Goal: Task Accomplishment & Management: Manage account settings

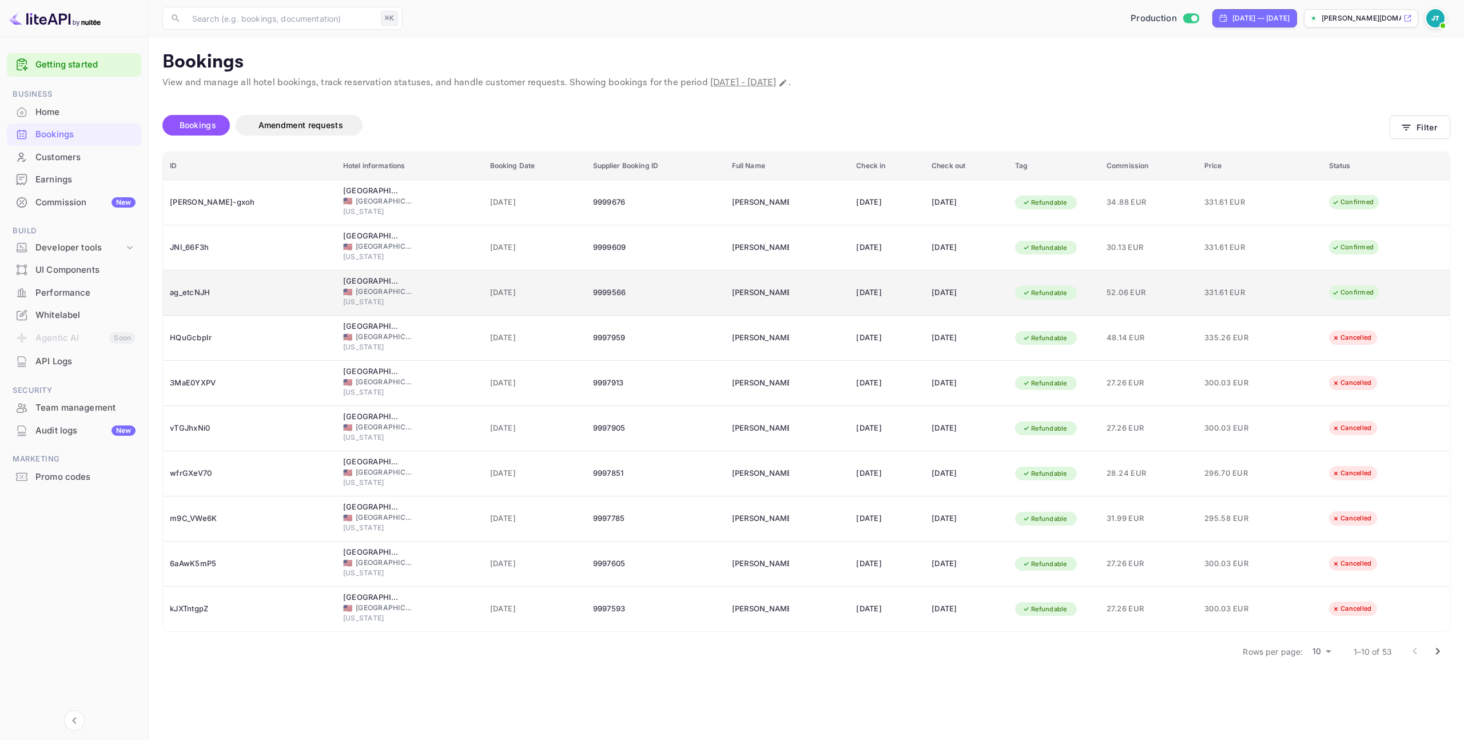
click at [870, 297] on div "[DATE]" at bounding box center [887, 293] width 62 height 18
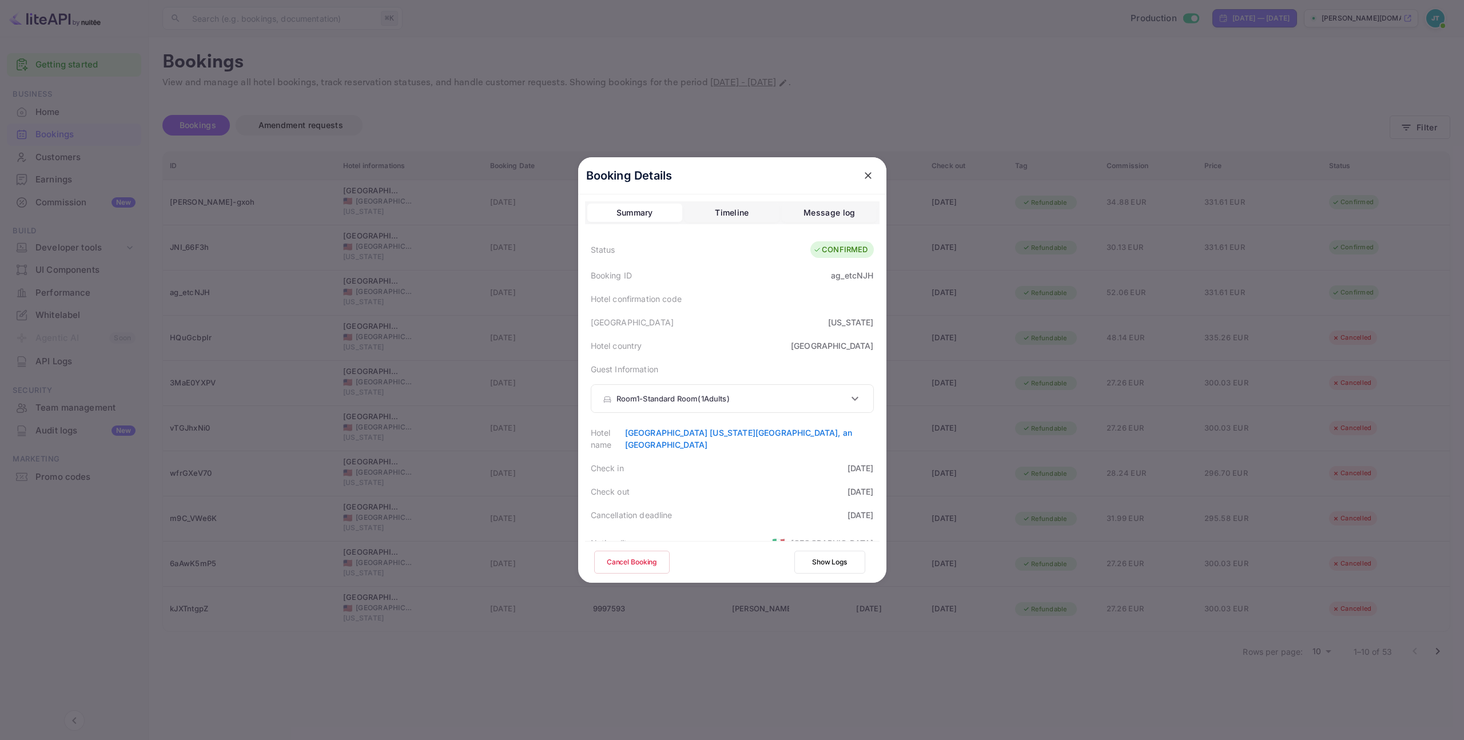
click at [629, 566] on button "Cancel Booking" at bounding box center [631, 562] width 75 height 23
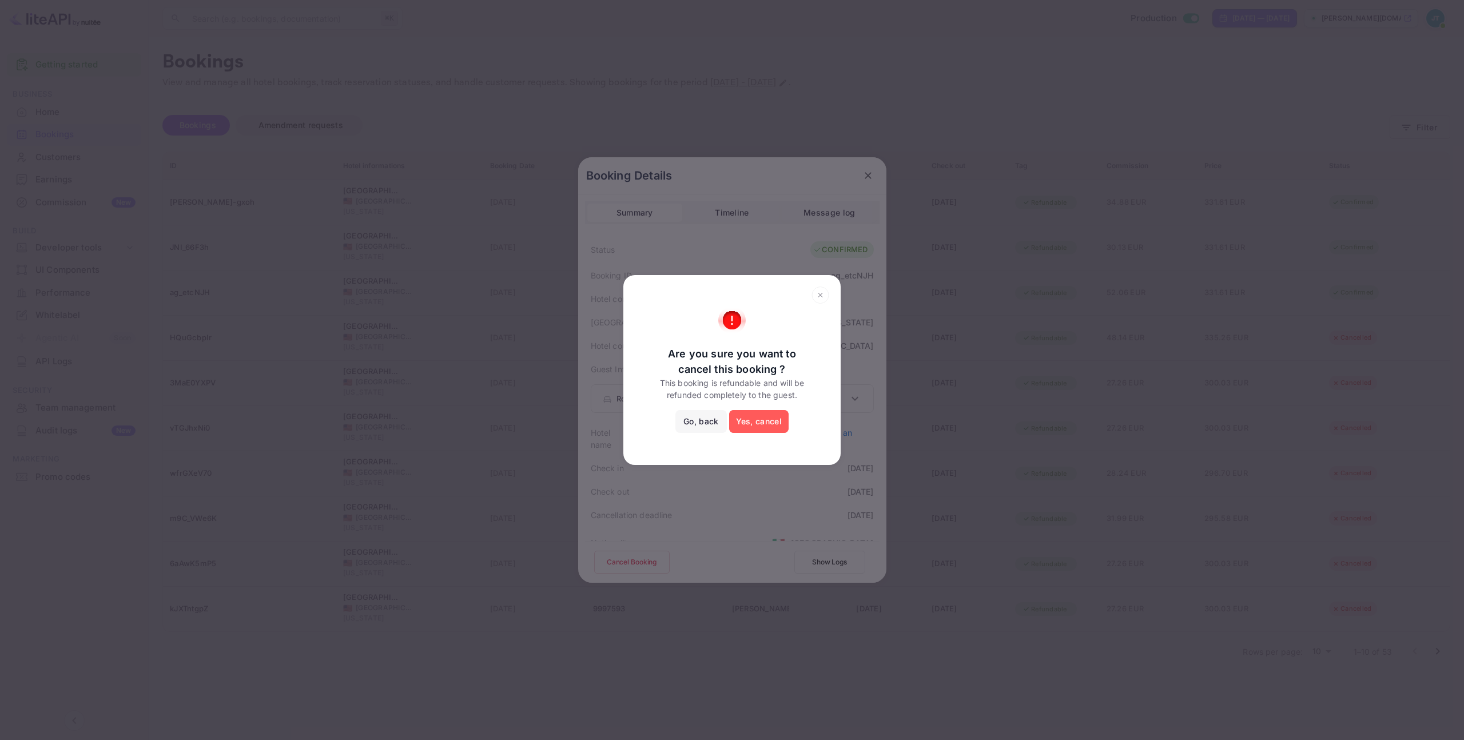
click at [772, 416] on button "Yes, cancel" at bounding box center [758, 421] width 59 height 23
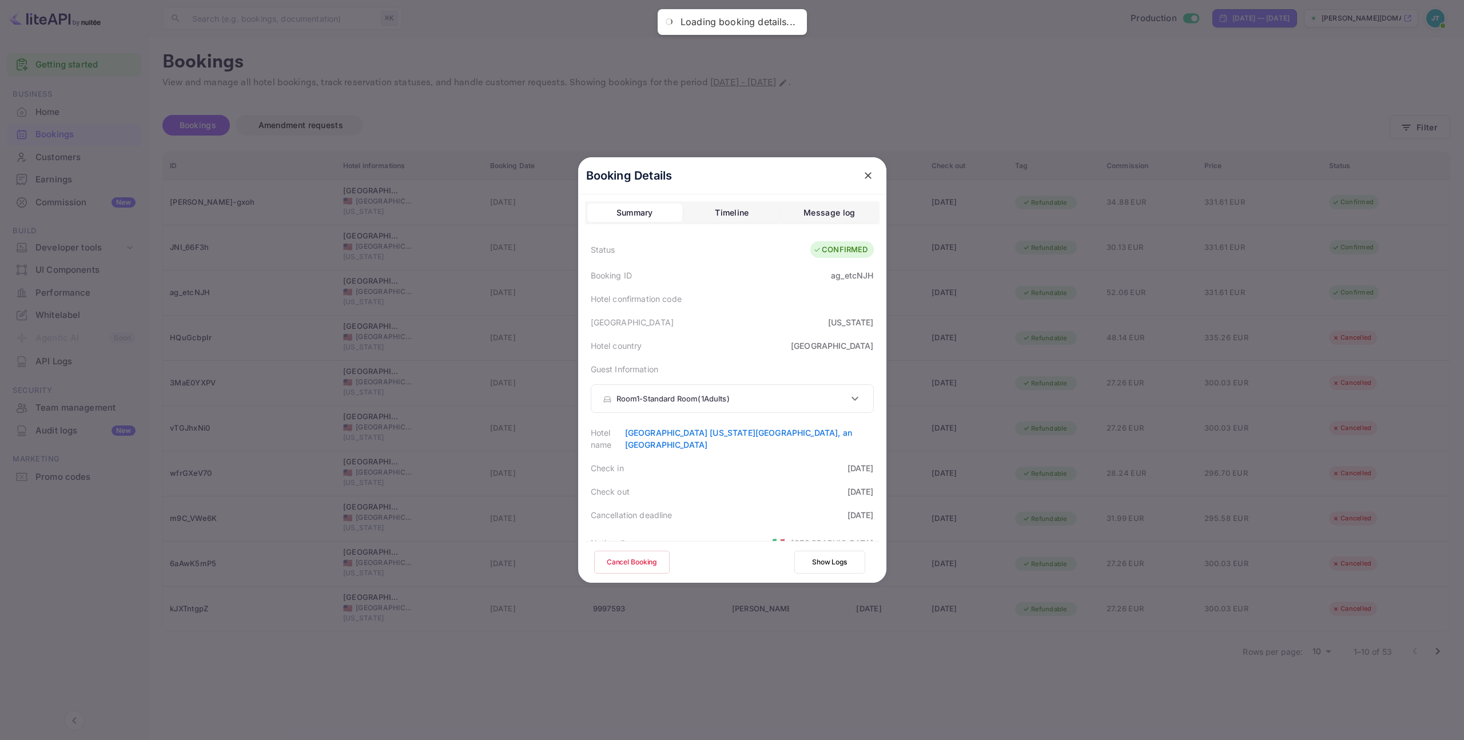
click at [770, 390] on div "Room 1 - Standard Room ( 1 Adults )" at bounding box center [732, 398] width 282 height 27
click at [770, 390] on div "Room 1 - Standard Room ( 1 Adults )" at bounding box center [732, 402] width 282 height 34
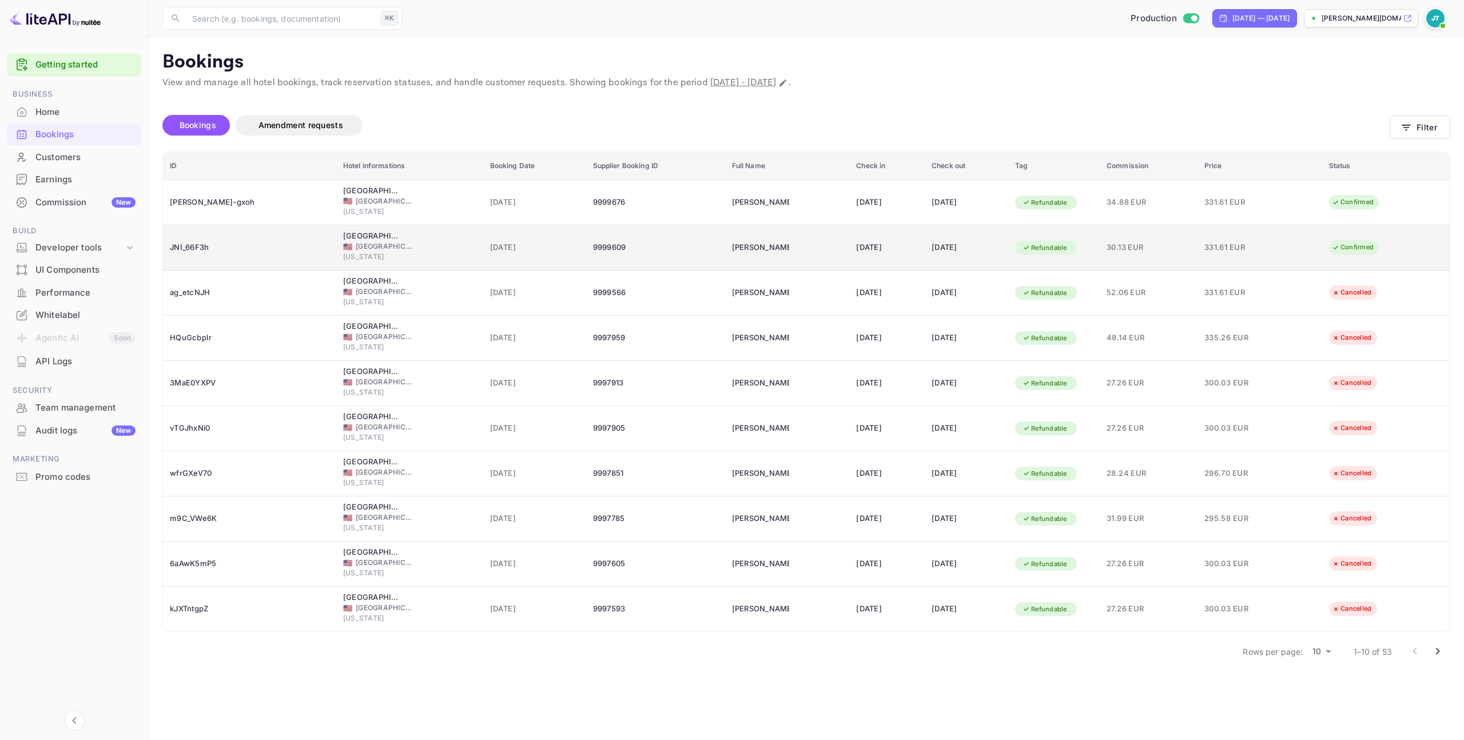
click at [856, 248] on div "[DATE]" at bounding box center [887, 248] width 62 height 18
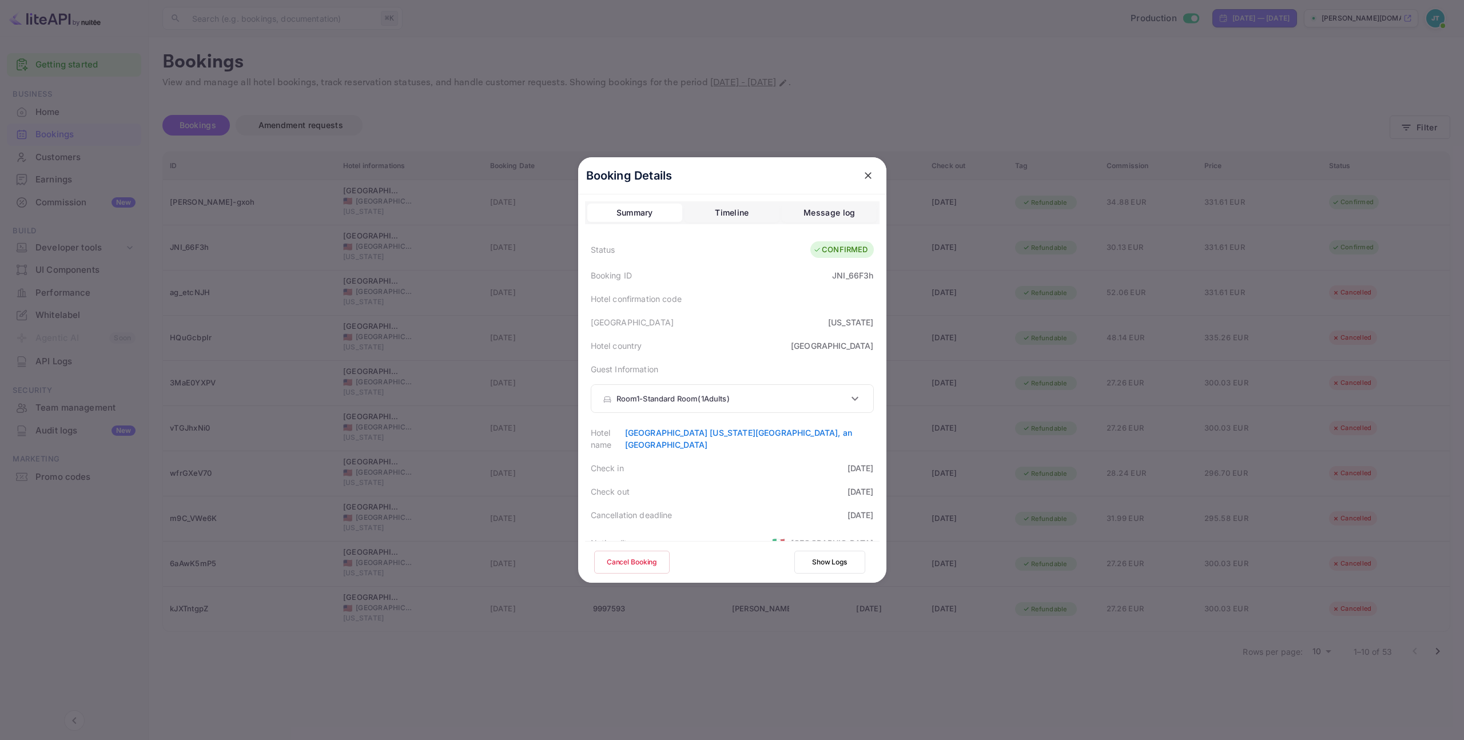
click at [646, 559] on button "Cancel Booking" at bounding box center [631, 562] width 75 height 23
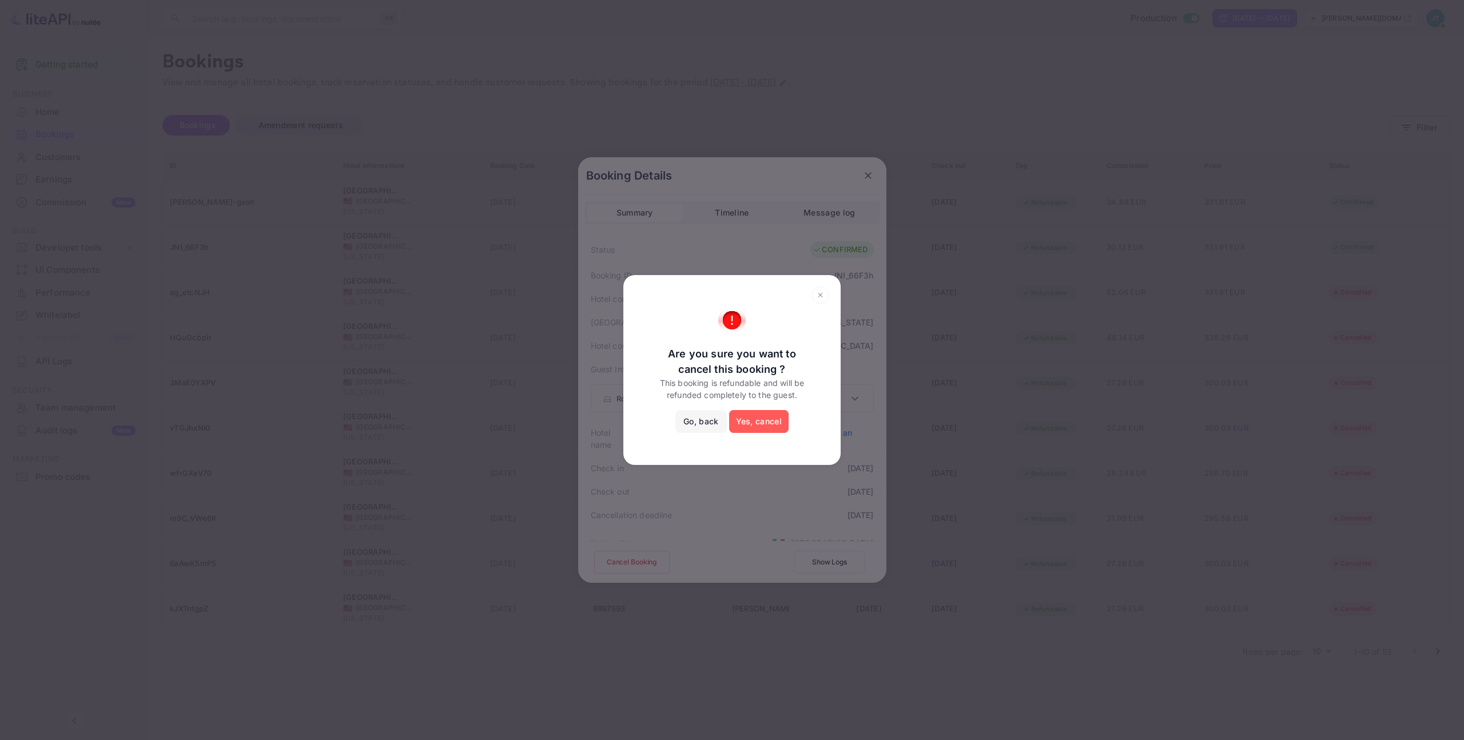
click at [769, 422] on button "Yes, cancel" at bounding box center [758, 421] width 59 height 23
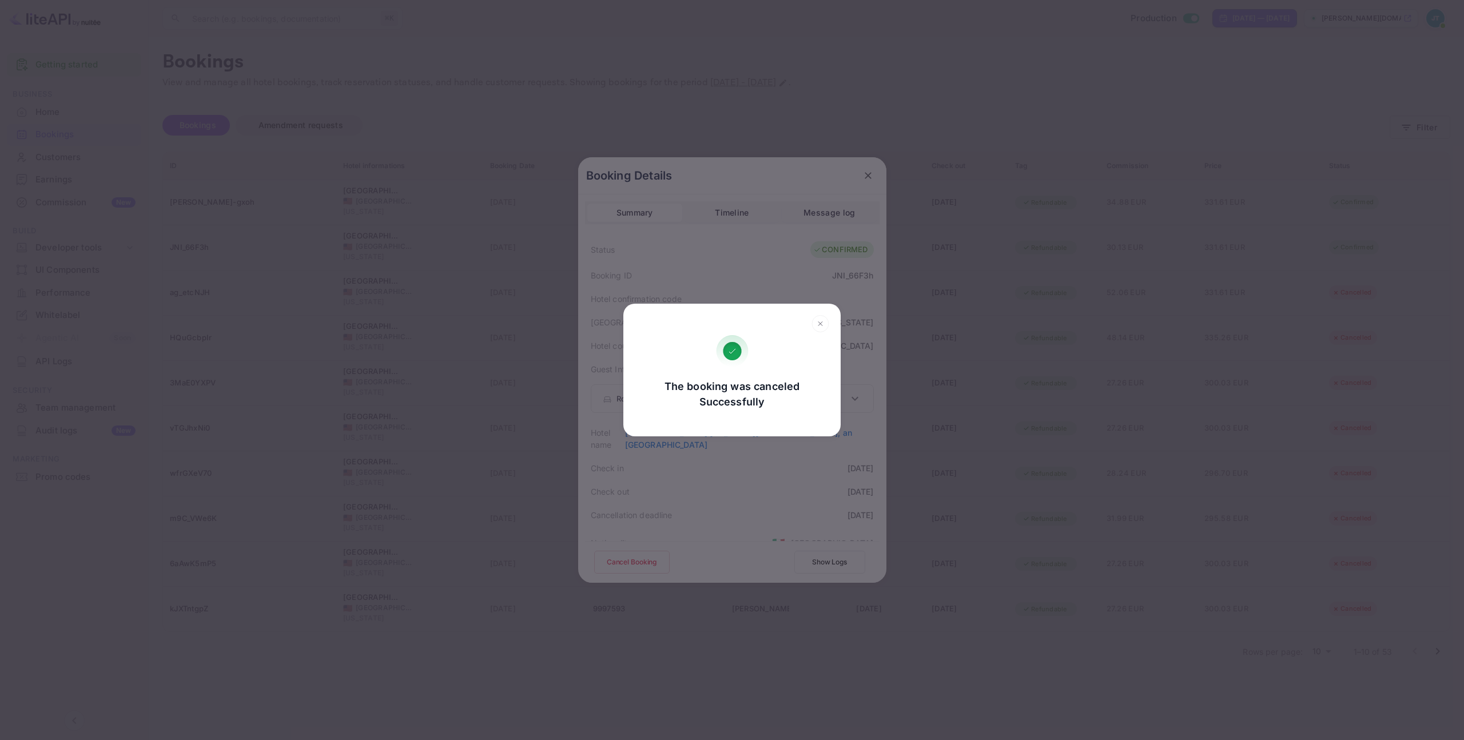
click at [824, 323] on icon at bounding box center [821, 323] width 18 height 17
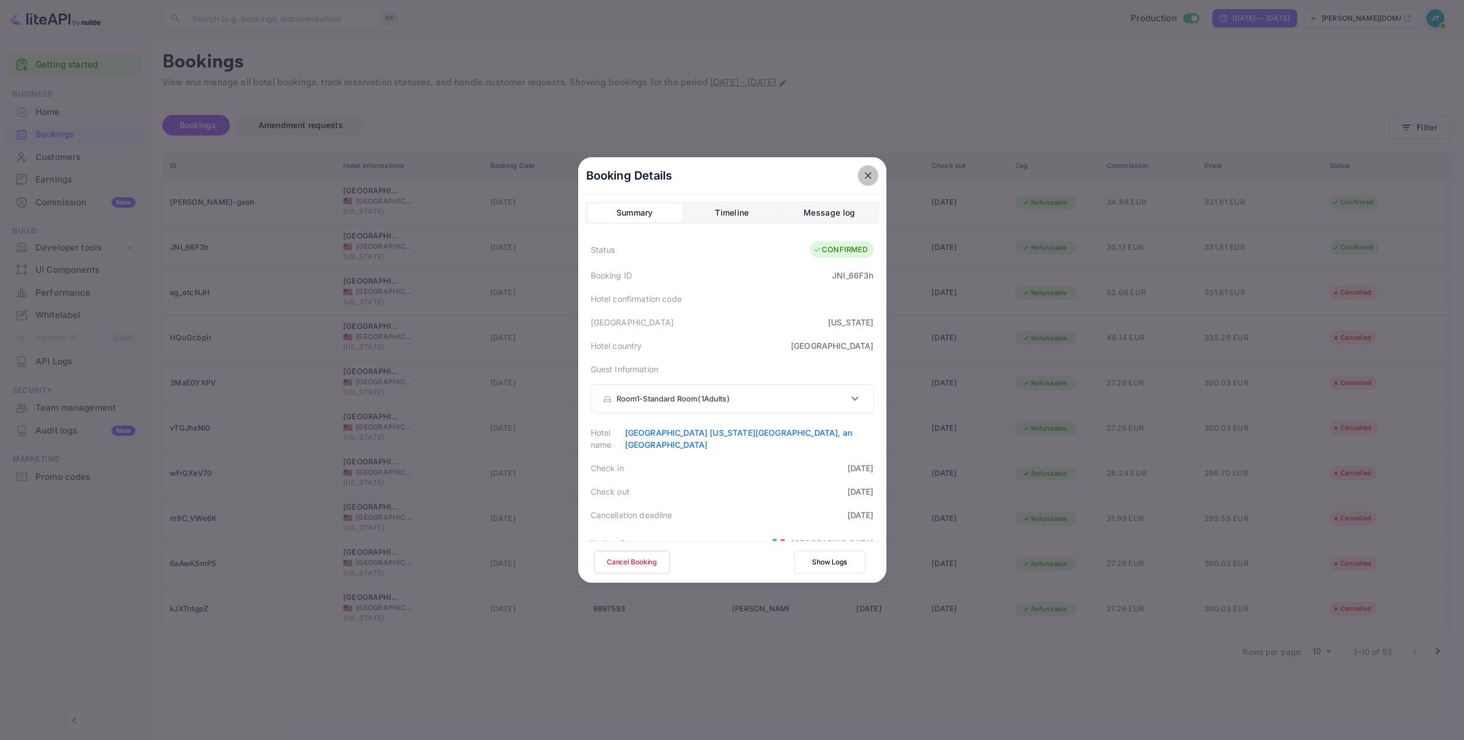
click at [863, 181] on icon "close" at bounding box center [868, 175] width 11 height 11
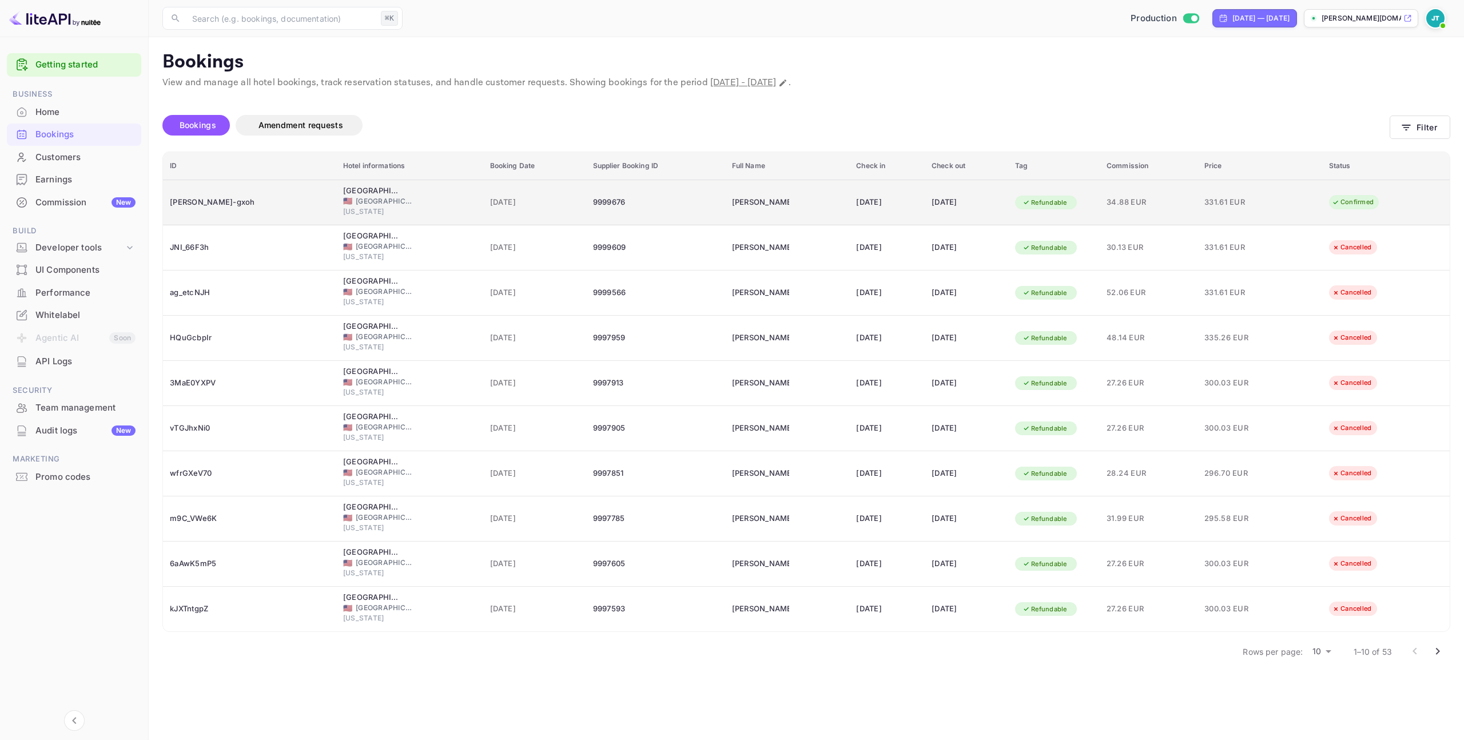
click at [500, 204] on span "[DATE]" at bounding box center [534, 202] width 89 height 13
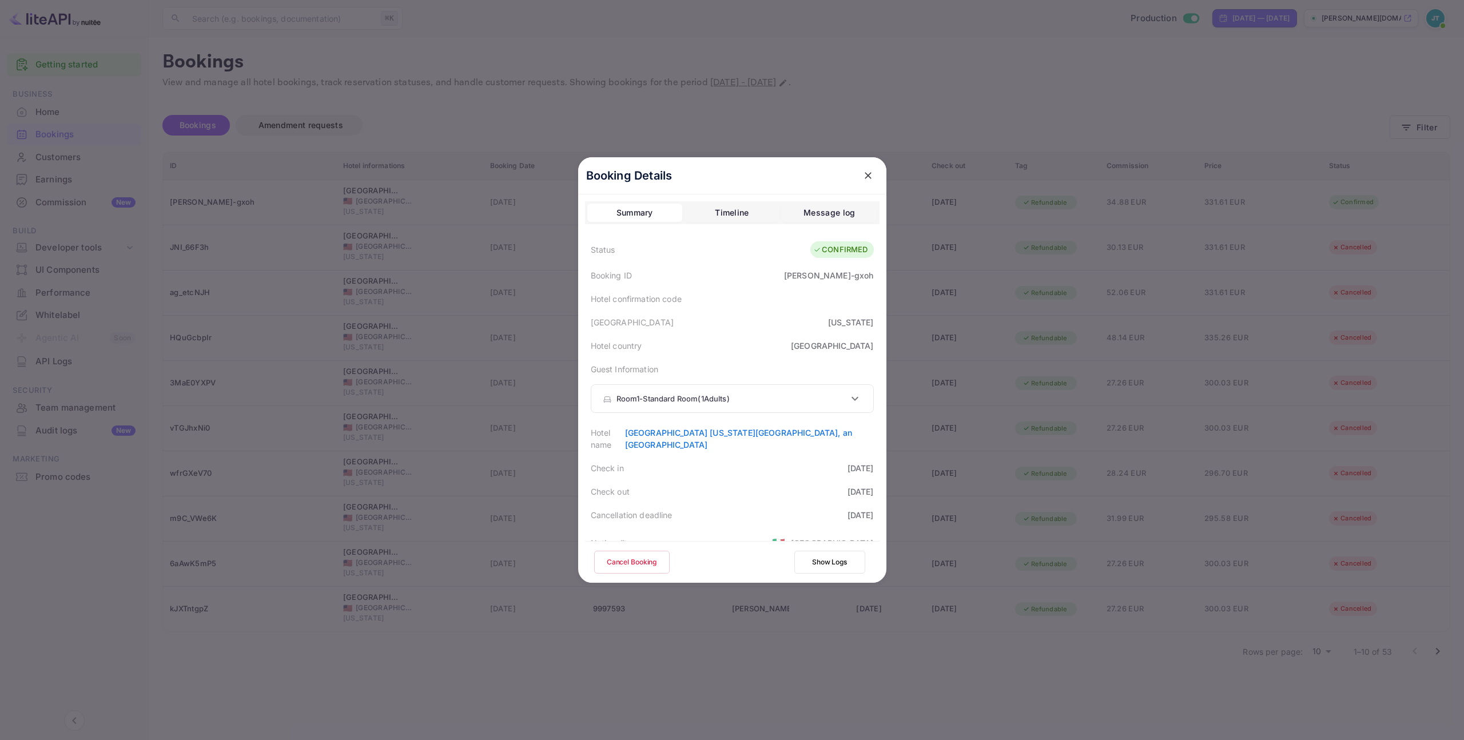
click at [658, 563] on button "Cancel Booking" at bounding box center [631, 562] width 75 height 23
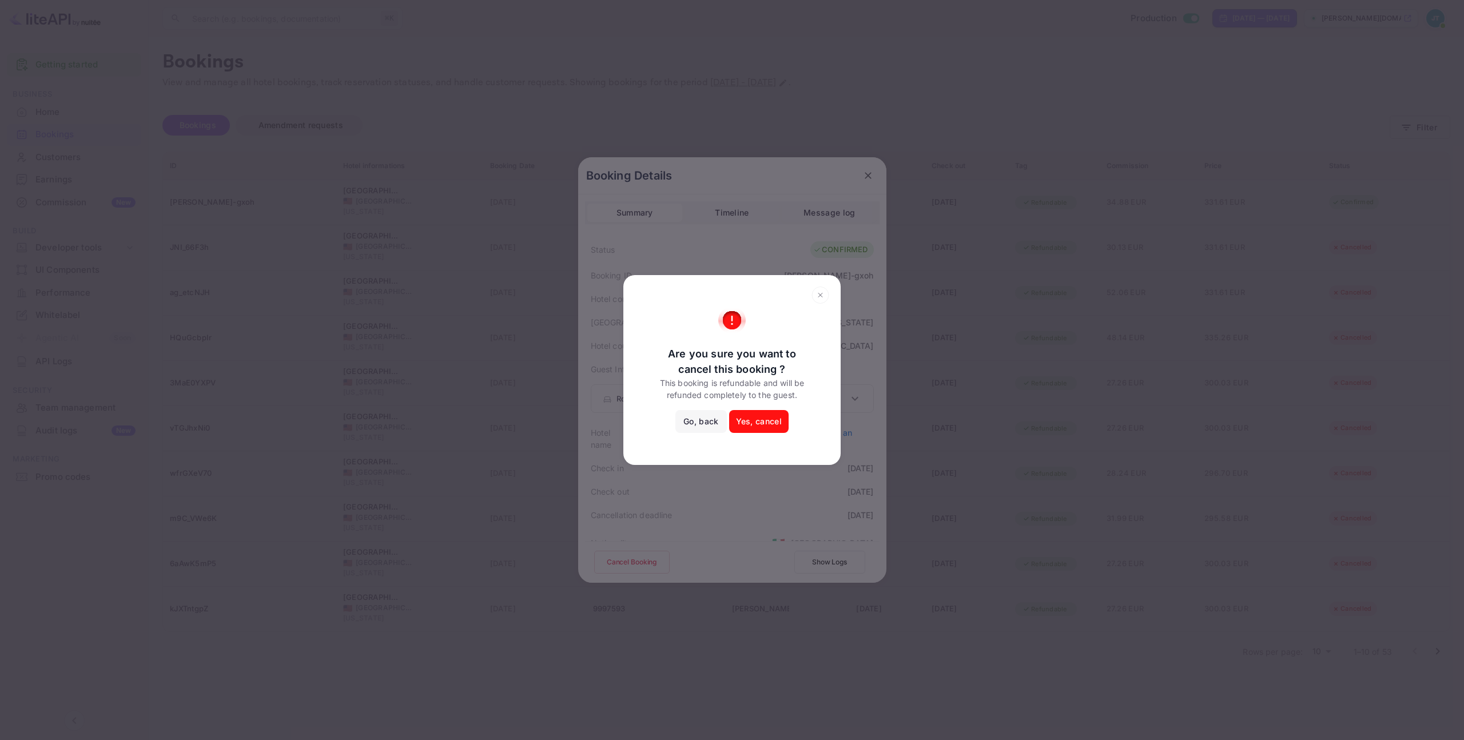
click at [764, 416] on button "Yes, cancel" at bounding box center [758, 421] width 59 height 23
